Goal: Task Accomplishment & Management: Complete application form

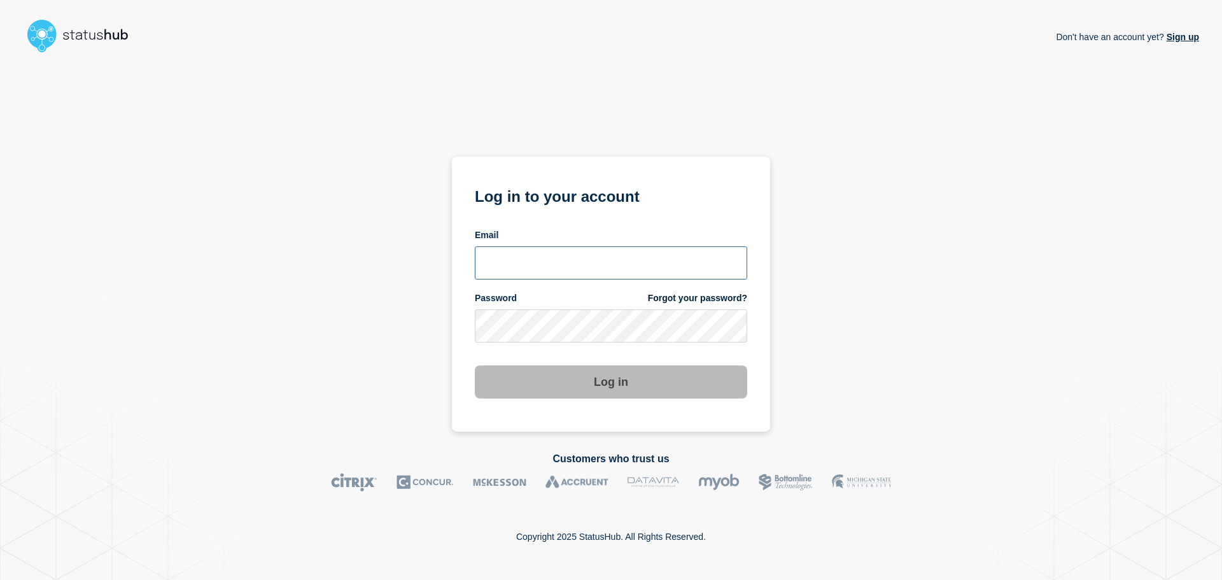
type input "[EMAIL_ADDRESS][DOMAIN_NAME]"
click at [583, 384] on button "Log in" at bounding box center [611, 381] width 272 height 33
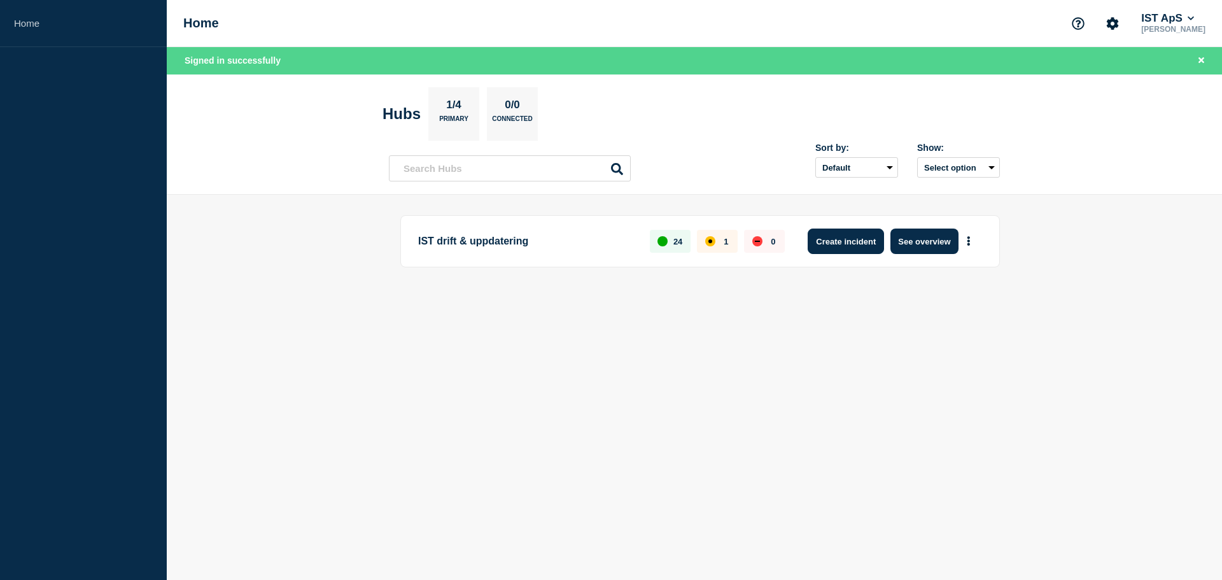
click at [863, 246] on button "Create incident" at bounding box center [846, 240] width 76 height 25
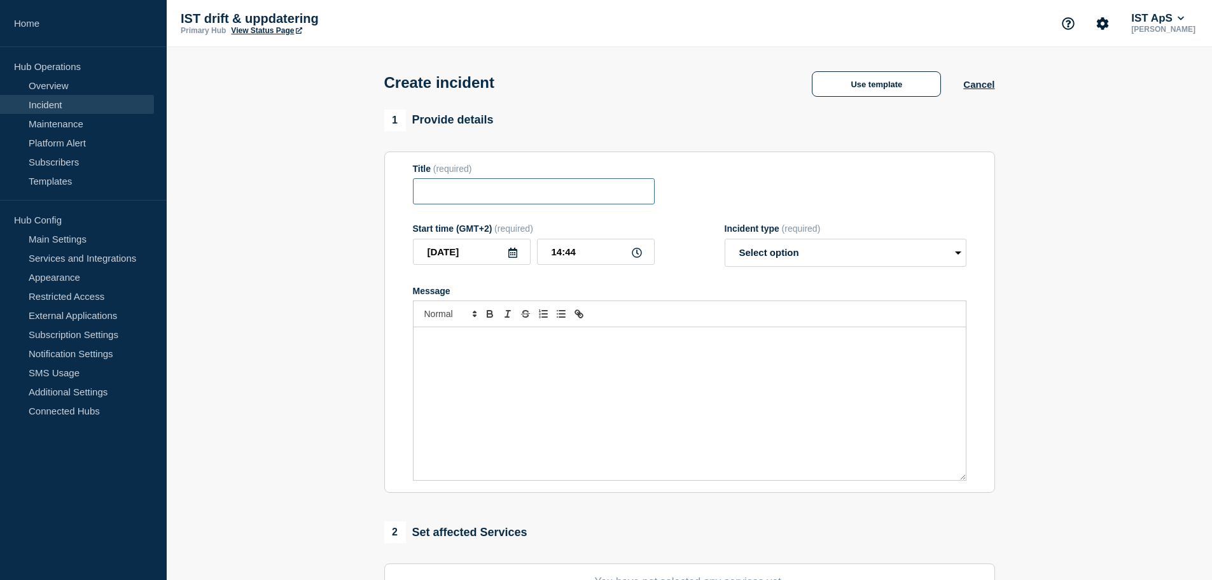
click at [480, 197] on input "Title" at bounding box center [534, 191] width 242 height 26
paste input "Åtkomstproblem – externa inskrivningar"
type input "Åtkomstproblem – externa inskrivningar"
drag, startPoint x: 625, startPoint y: 195, endPoint x: 396, endPoint y: 177, distance: 229.2
click at [396, 177] on section "Title (required) Åtkomstproblem – externa inskrivningar Start time (GMT+2) (req…" at bounding box center [689, 322] width 611 height 342
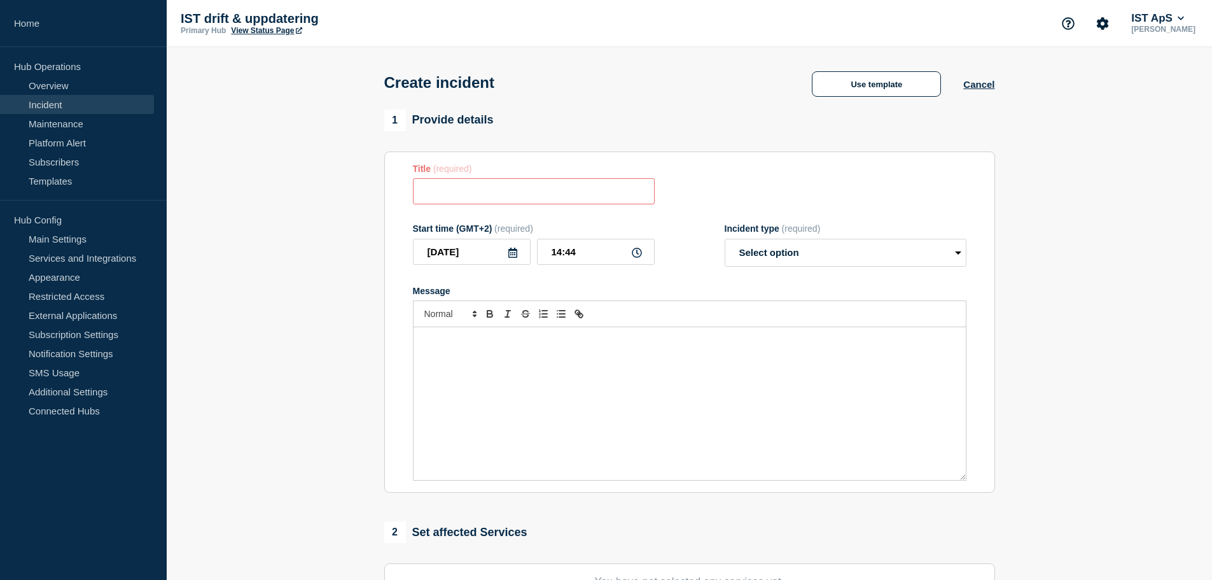
paste input "Åtkomstproblem – externa inskrivningar"
click at [519, 194] on input "Åtkomstproblem – externa inskrivningar" at bounding box center [534, 191] width 242 height 26
click at [515, 194] on input "Åtkomstproblem – Externa inskrivningar" at bounding box center [534, 191] width 242 height 26
type input "Åtkomstproblem – Externa inskrivningar"
click at [787, 253] on select "Select option Investigating Identified Monitoring" at bounding box center [846, 253] width 242 height 28
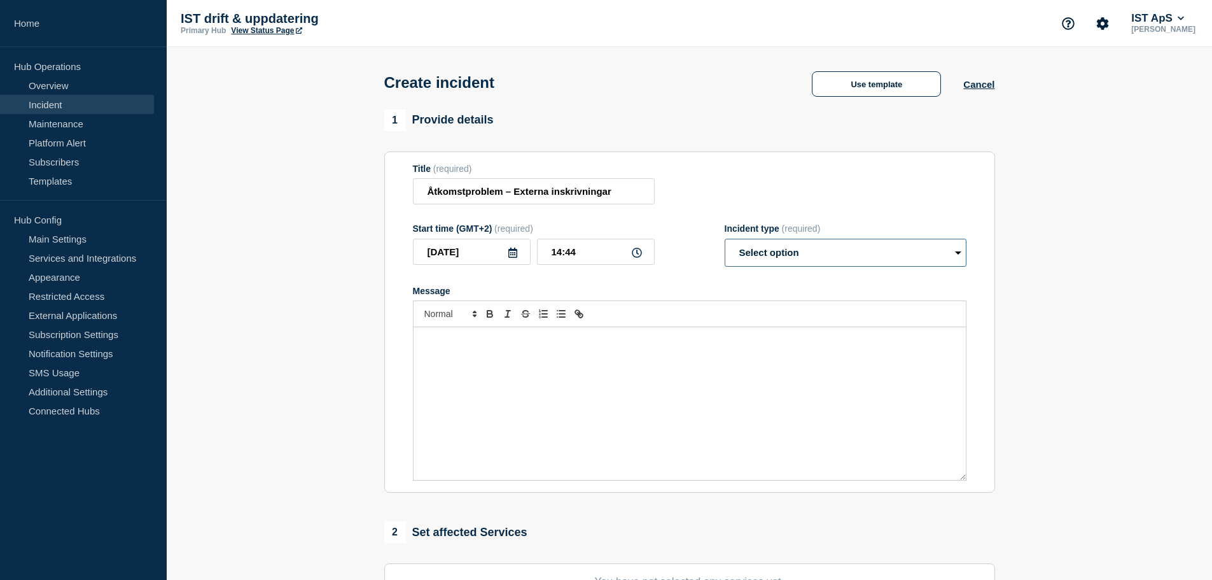
select select "investigating"
click at [725, 241] on select "Select option Investigating Identified Monitoring" at bounding box center [846, 253] width 242 height 28
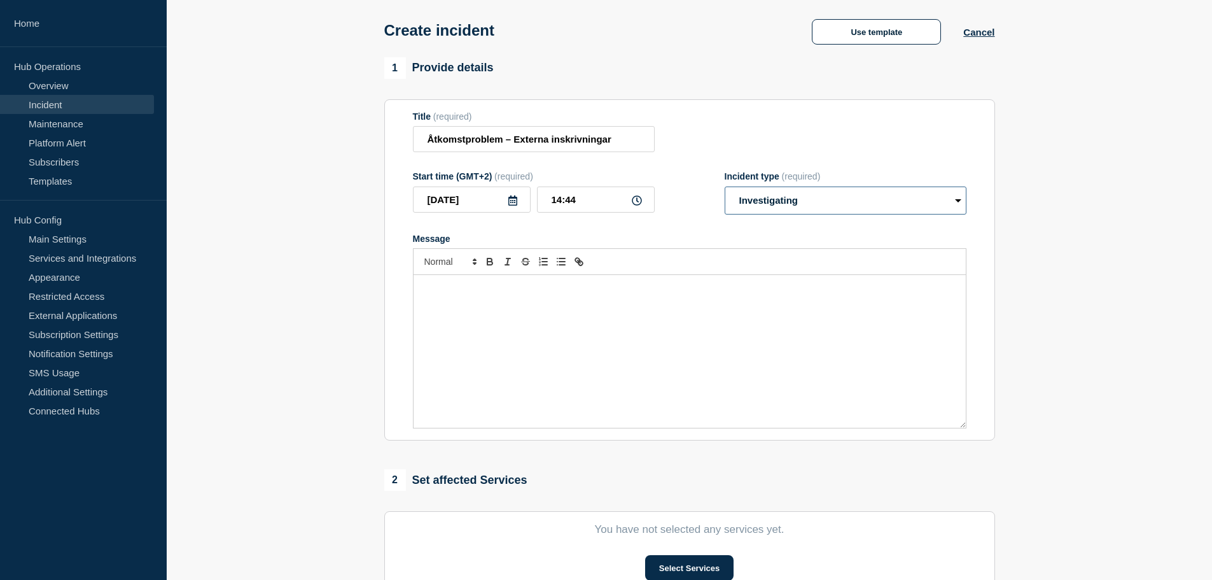
scroll to position [127, 0]
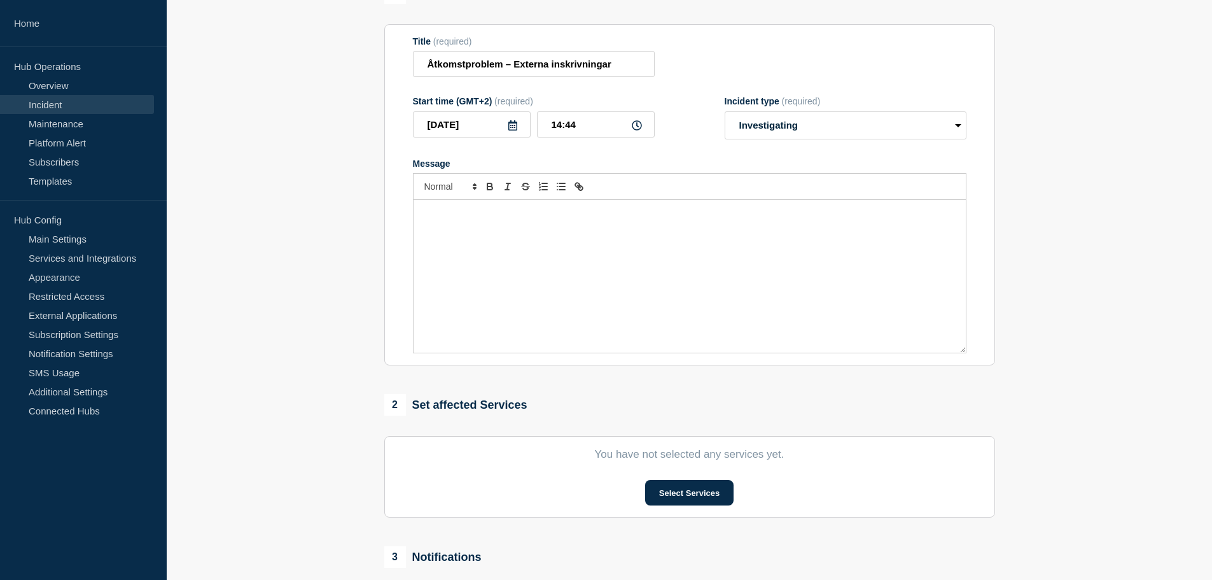
click at [642, 239] on div "Message" at bounding box center [690, 276] width 552 height 153
paste div "Message"
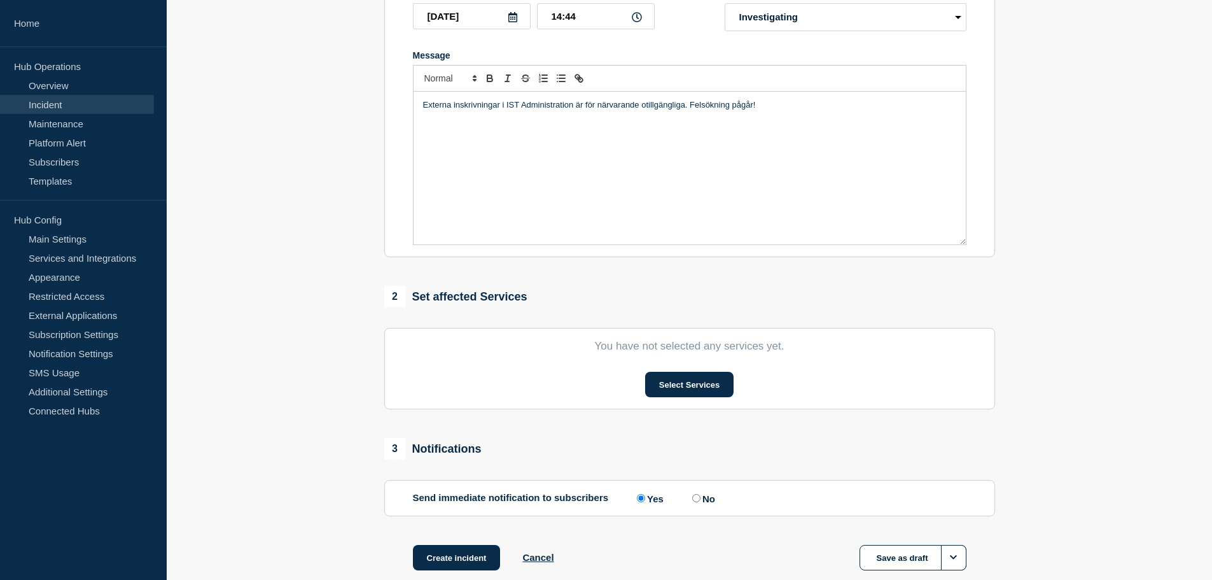
scroll to position [255, 0]
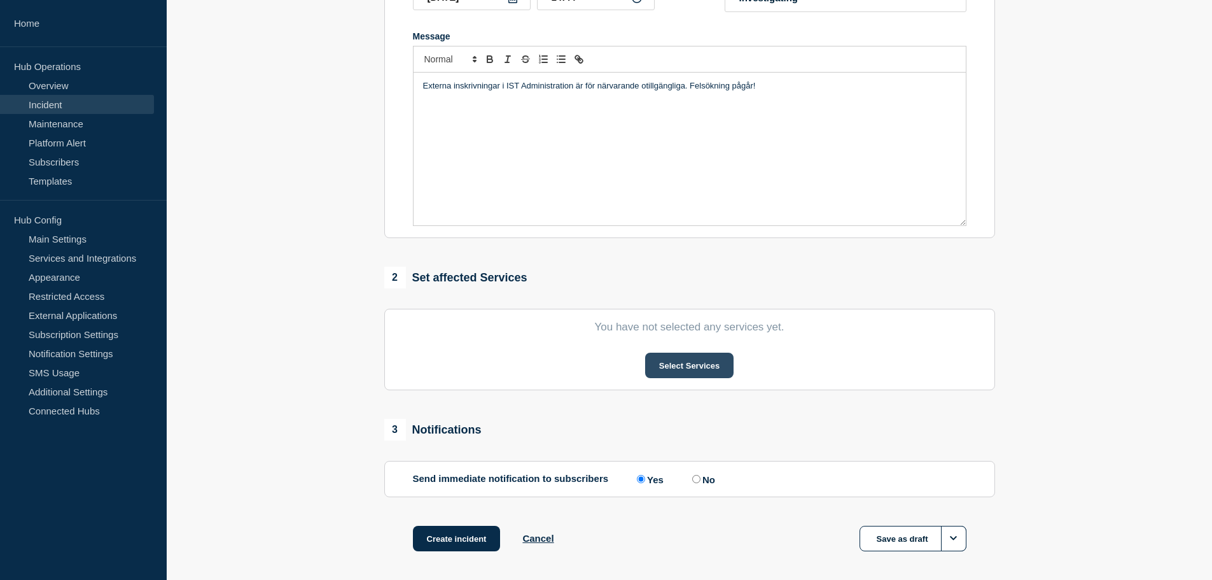
click at [678, 363] on button "Select Services" at bounding box center [689, 365] width 88 height 25
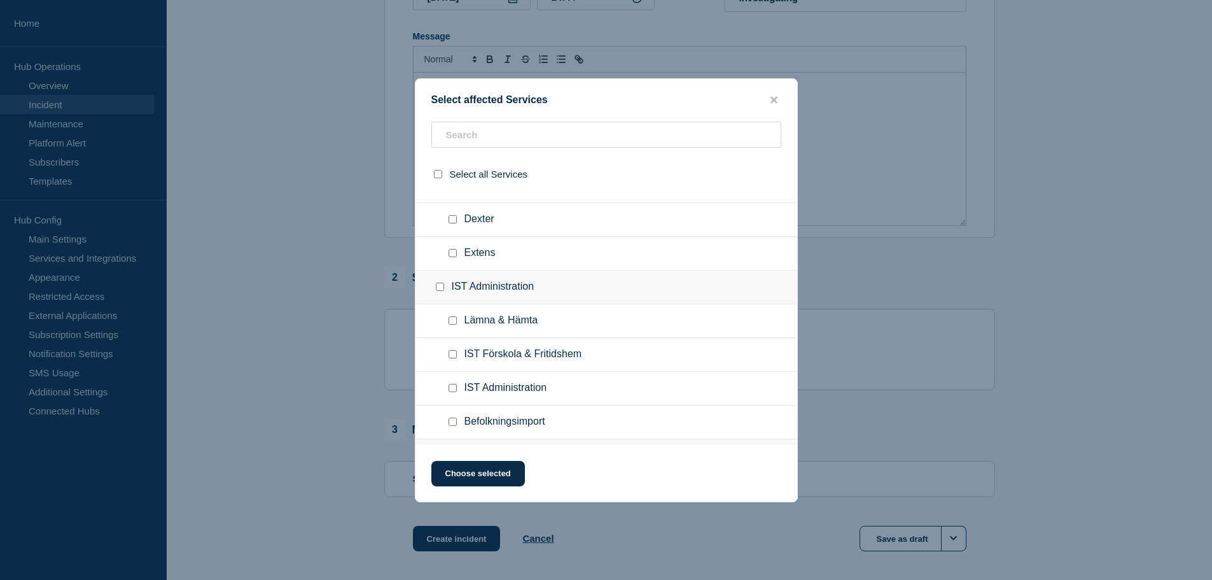
scroll to position [445, 0]
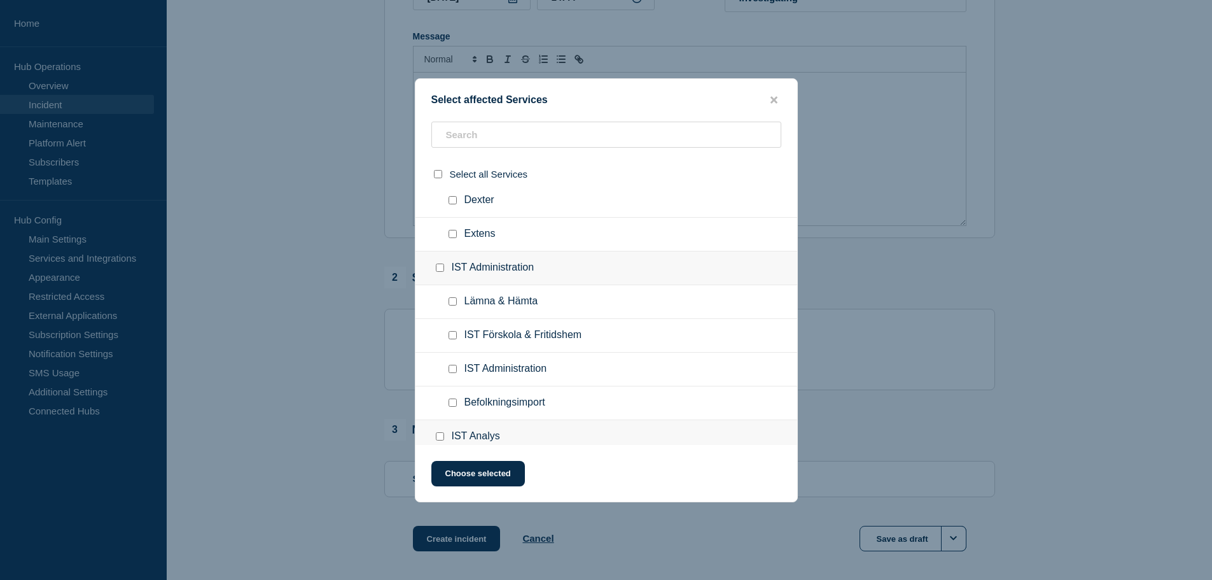
click at [449, 369] on input "IST Administration checkbox" at bounding box center [453, 369] width 8 height 8
checkbox input "true"
click at [507, 475] on button "Choose selected" at bounding box center [478, 473] width 94 height 25
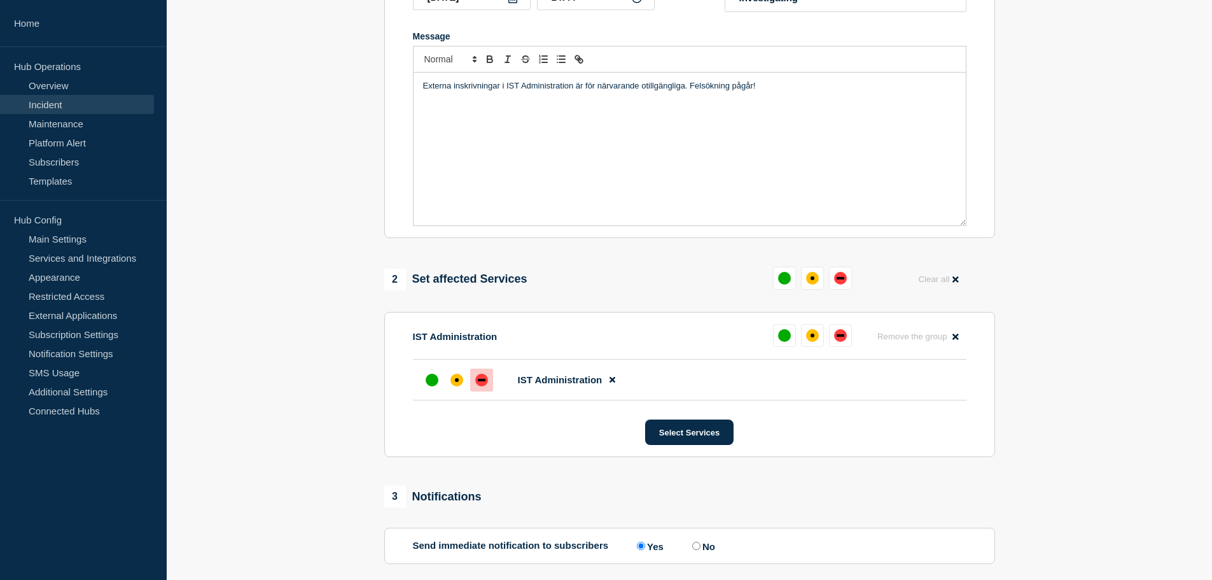
click at [481, 391] on div at bounding box center [481, 379] width 23 height 23
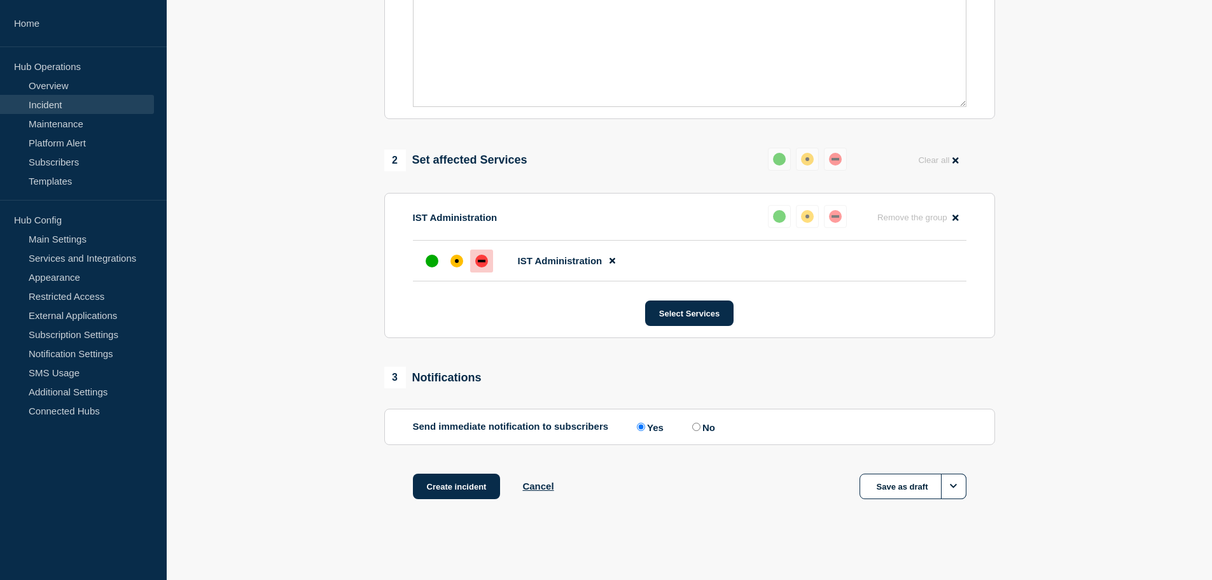
scroll to position [379, 0]
click at [474, 479] on button "Create incident" at bounding box center [457, 484] width 88 height 25
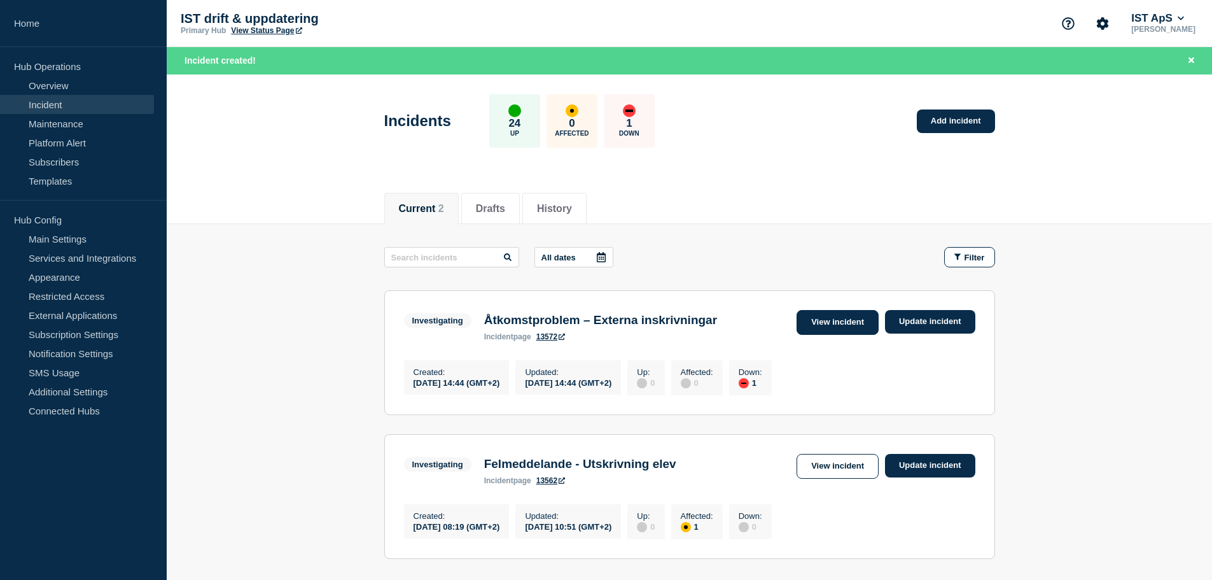
click at [856, 328] on link "View incident" at bounding box center [838, 322] width 82 height 25
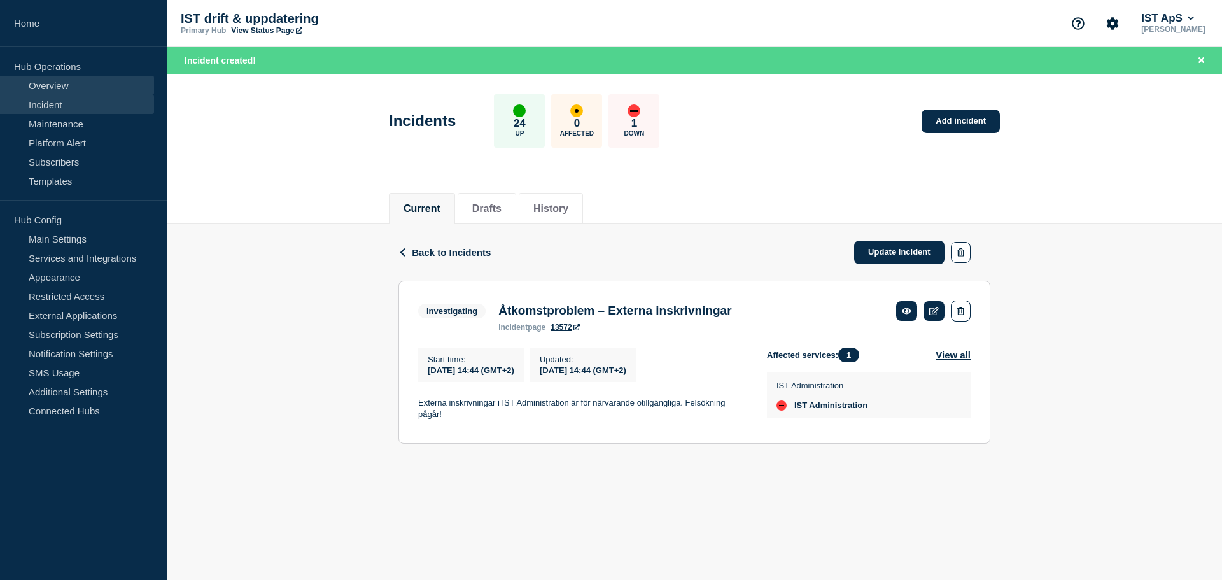
click at [50, 82] on link "Overview" at bounding box center [77, 85] width 154 height 19
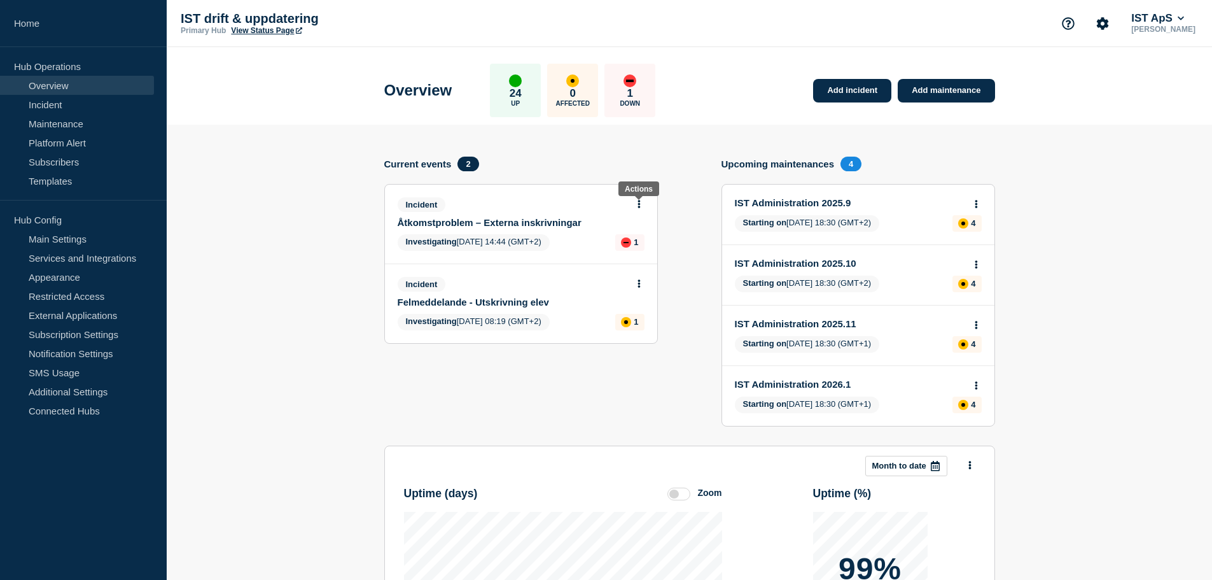
click at [640, 204] on icon at bounding box center [639, 204] width 3 height 8
click at [633, 237] on link "View incident" at bounding box center [634, 235] width 52 height 10
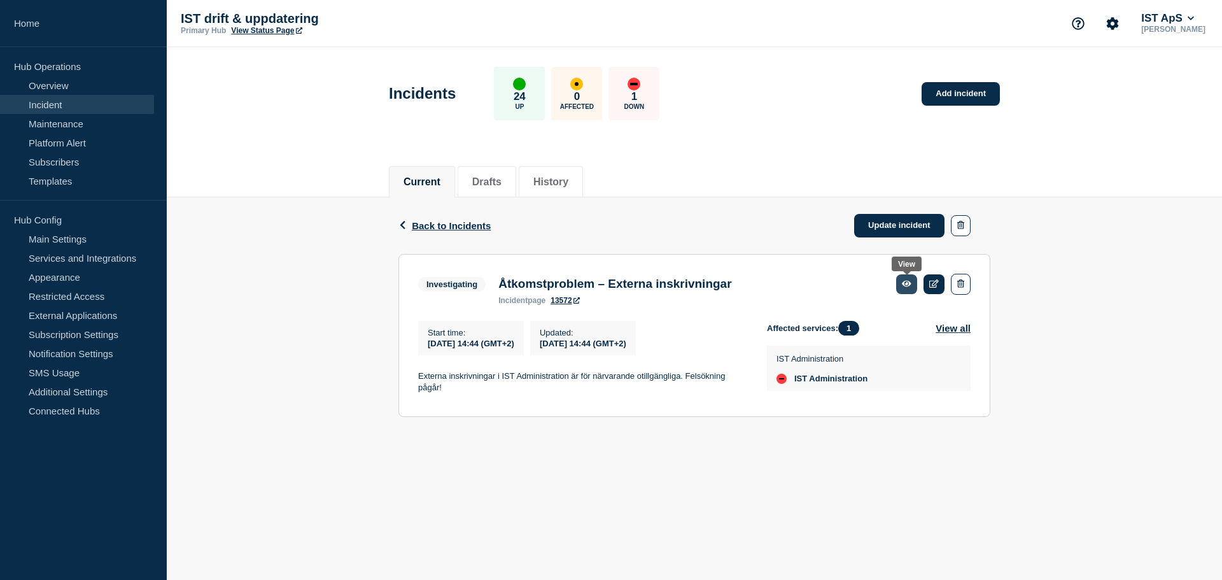
click at [897, 285] on link at bounding box center [906, 284] width 21 height 20
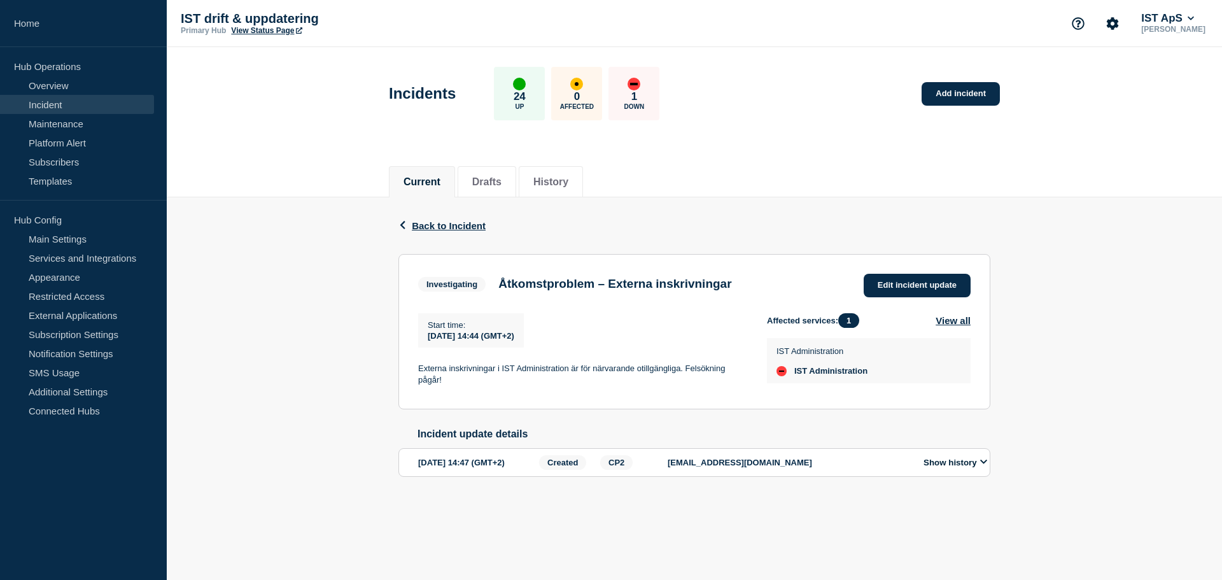
click at [986, 466] on icon at bounding box center [984, 462] width 8 height 8
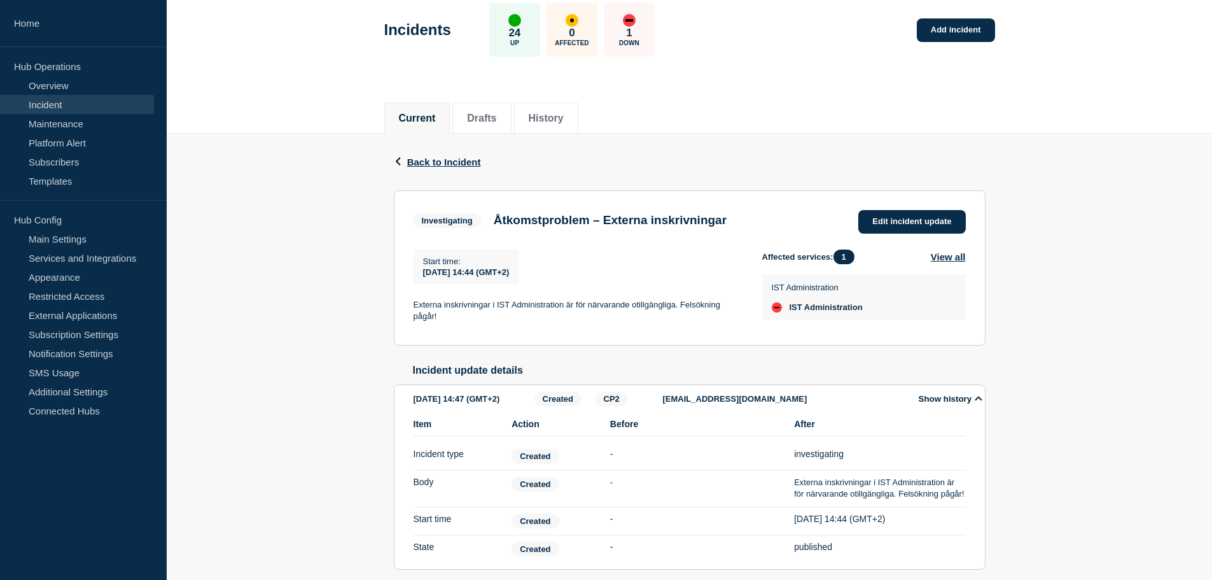
scroll to position [125, 0]
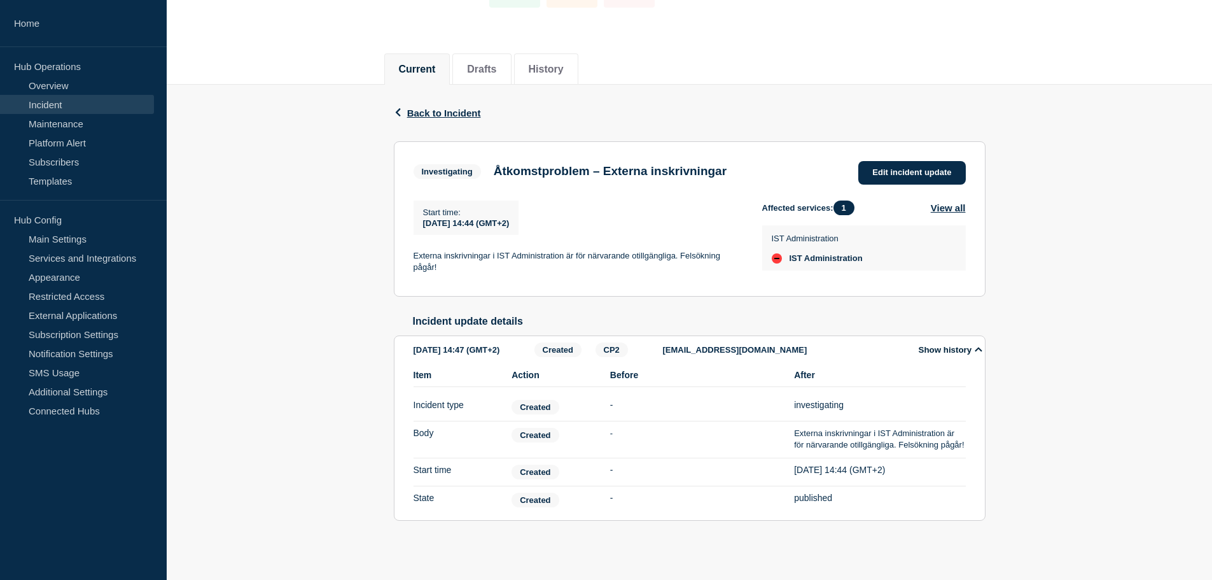
click at [978, 346] on icon at bounding box center [979, 349] width 8 height 8
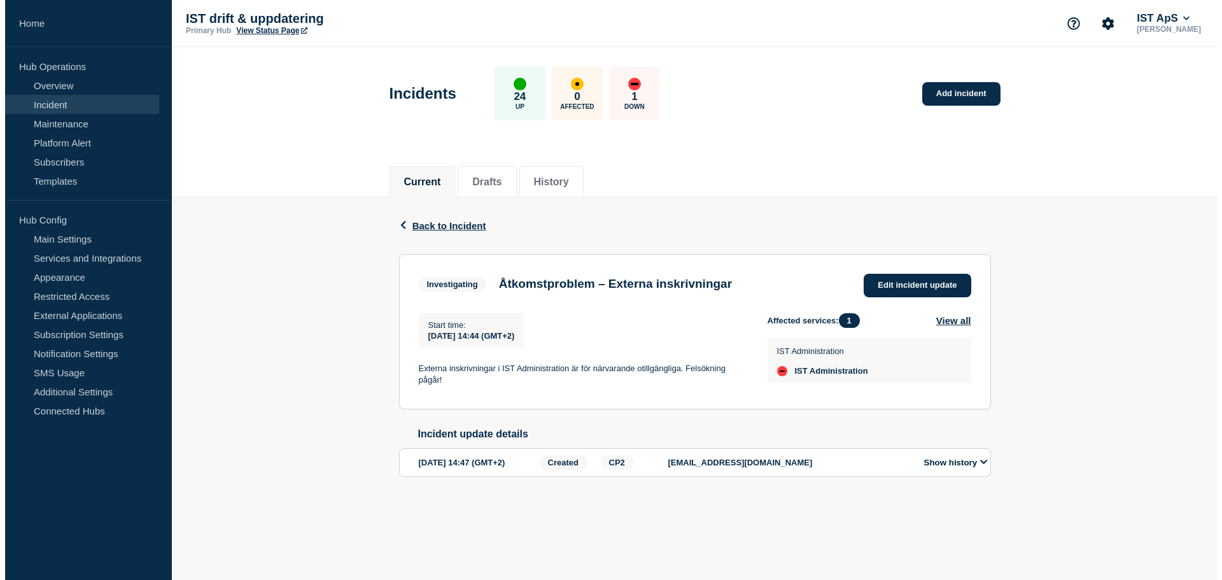
scroll to position [0, 0]
